Goal: Task Accomplishment & Management: Manage account settings

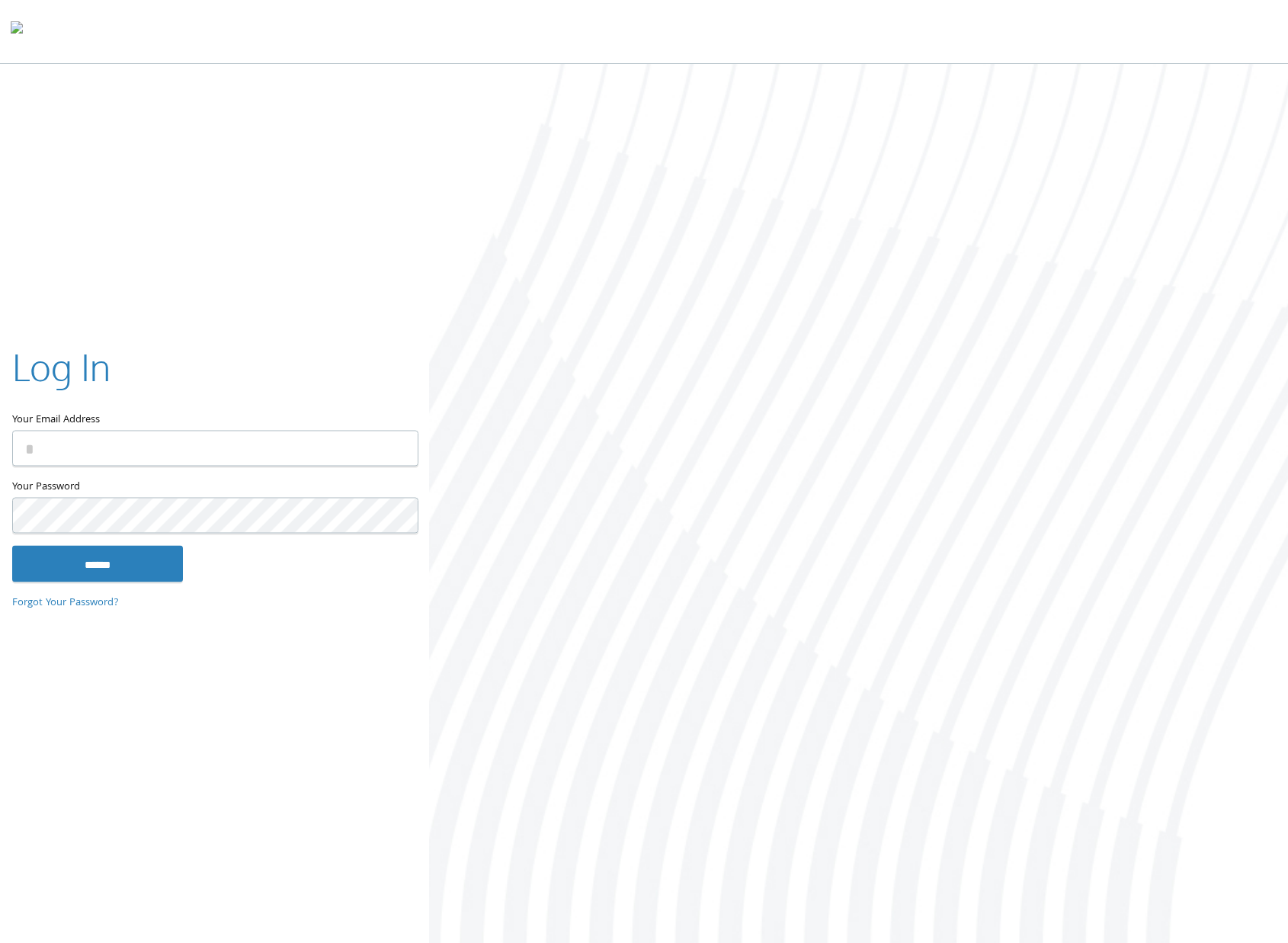
click at [120, 444] on input "Your Email Address" at bounding box center [215, 448] width 406 height 36
type input "**********"
click at [6, 942] on div at bounding box center [644, 962] width 1288 height 0
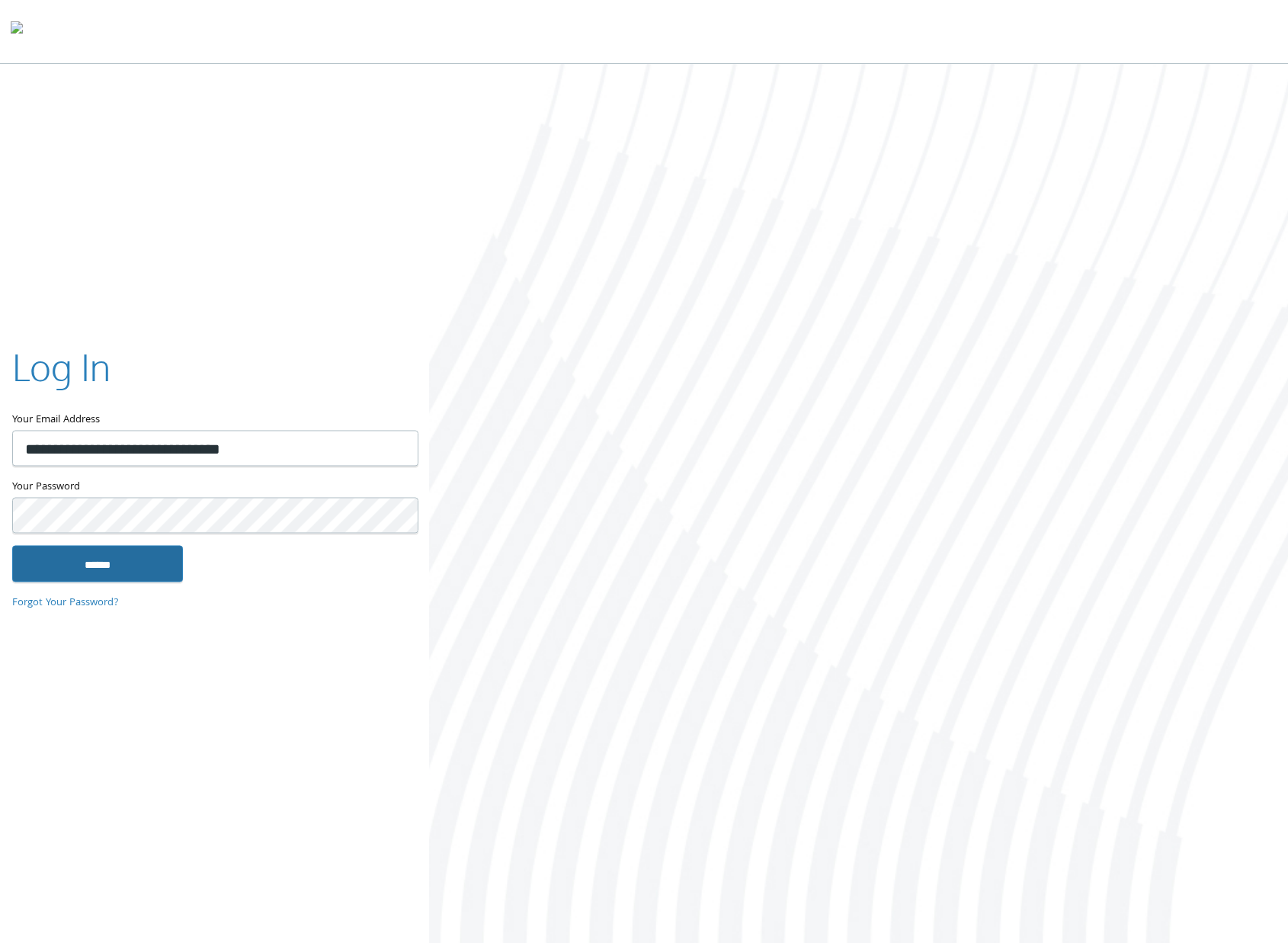
click at [101, 562] on input "******" at bounding box center [97, 563] width 171 height 37
